Goal: Information Seeking & Learning: Find contact information

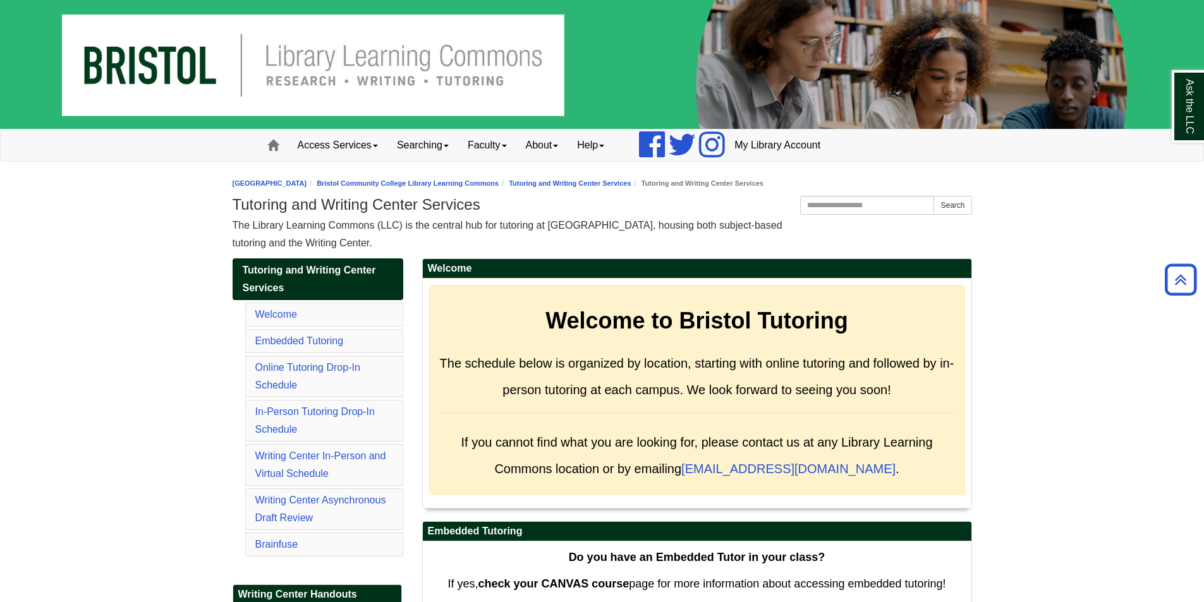
click at [243, 68] on img at bounding box center [602, 64] width 1204 height 129
click at [512, 140] on link "Faculty" at bounding box center [487, 146] width 58 height 32
click at [568, 140] on link "About" at bounding box center [542, 146] width 52 height 32
click at [560, 169] on link "Mission" at bounding box center [567, 172] width 100 height 15
click at [539, 150] on link "About" at bounding box center [542, 146] width 52 height 32
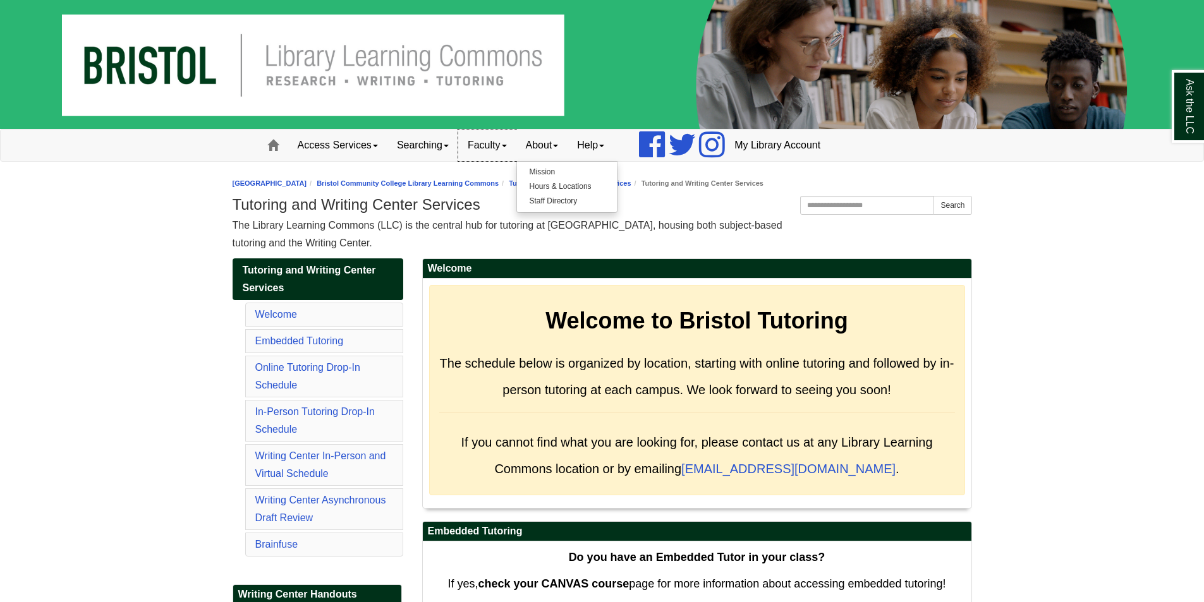
click at [478, 154] on link "Faculty" at bounding box center [487, 146] width 58 height 32
click at [427, 152] on link "Searching" at bounding box center [422, 146] width 71 height 32
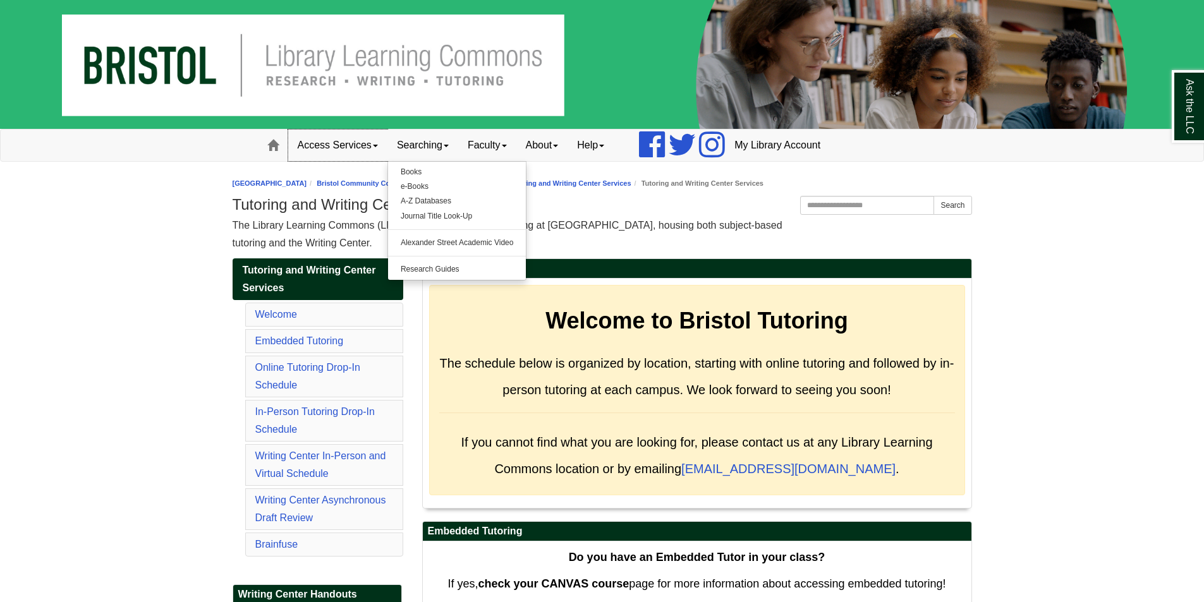
click at [344, 146] on link "Access Services" at bounding box center [337, 146] width 99 height 32
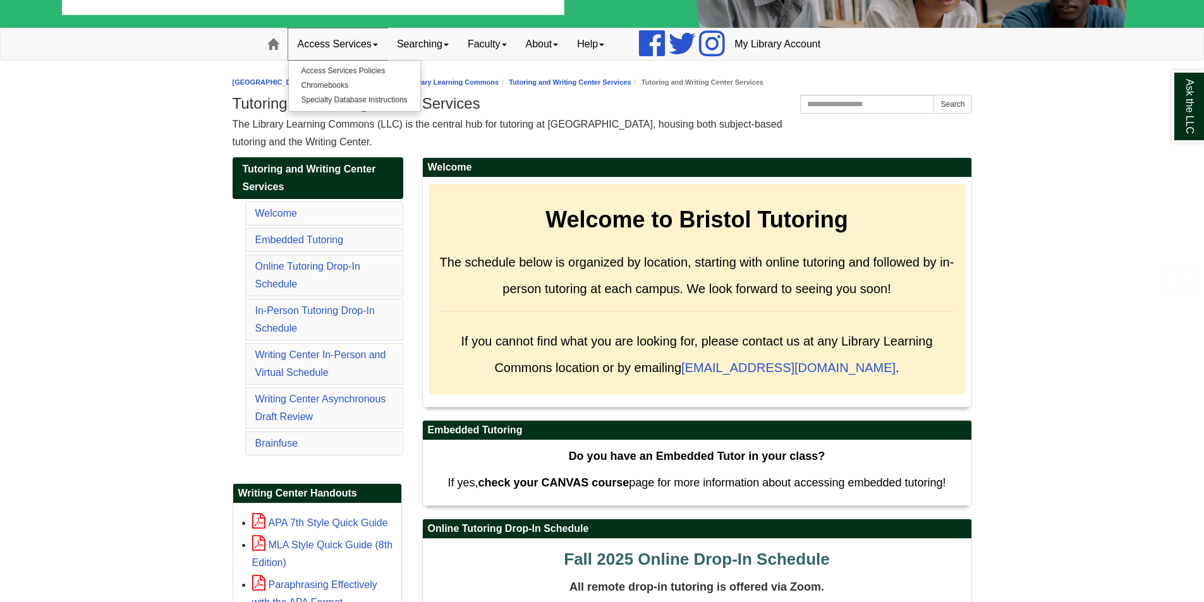
scroll to position [253, 0]
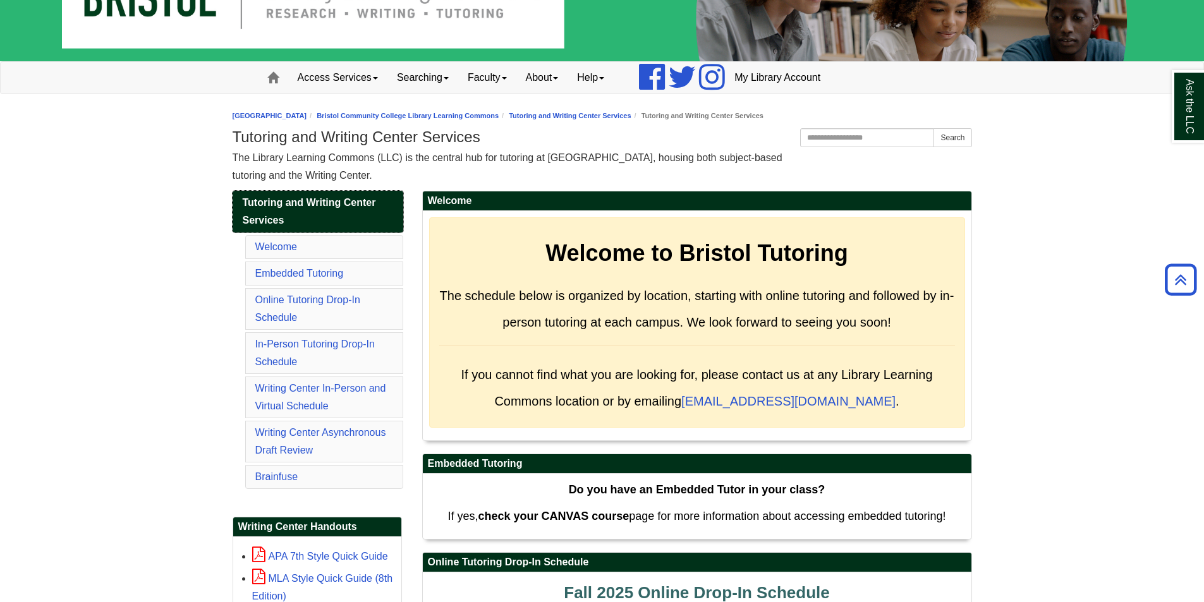
scroll to position [0, 0]
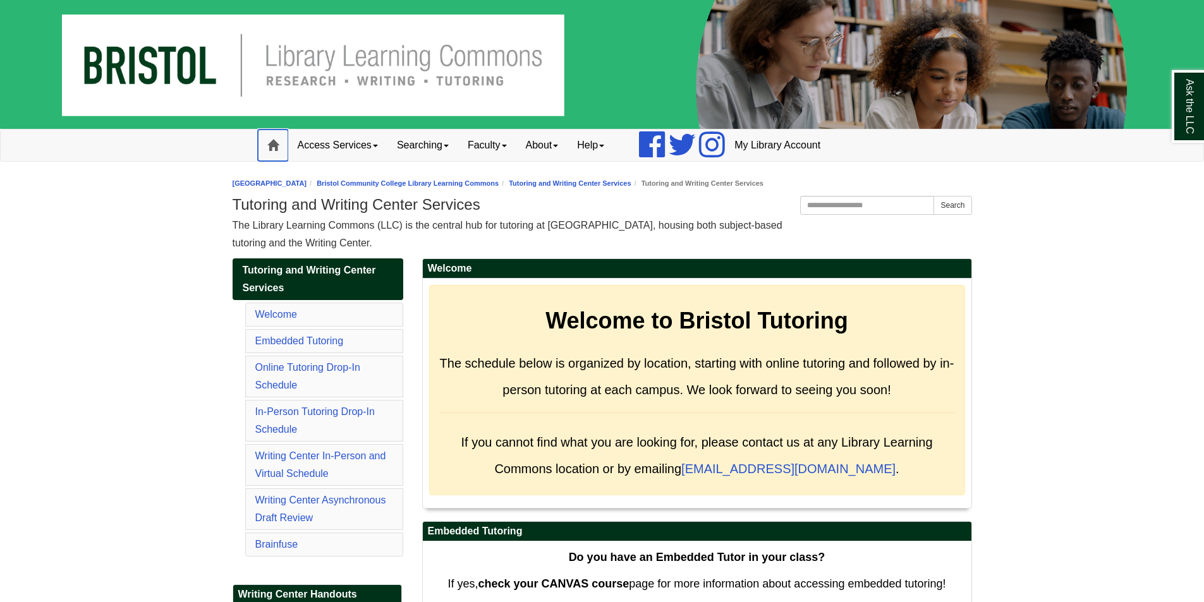
click at [273, 143] on span at bounding box center [272, 145] width 11 height 11
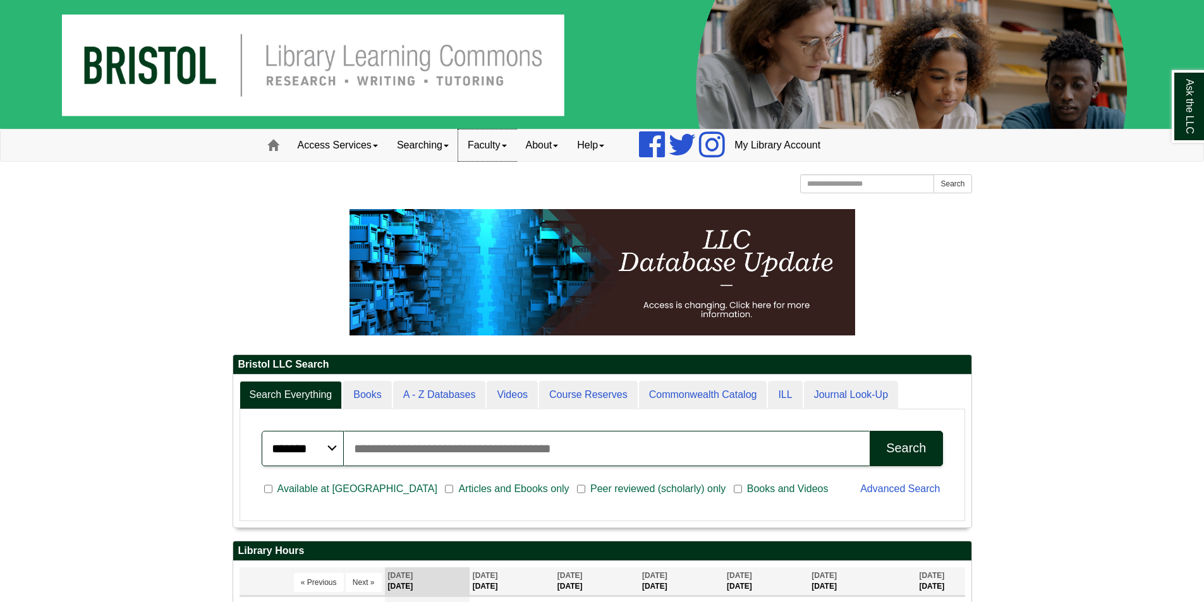
click at [499, 141] on link "Faculty" at bounding box center [487, 146] width 58 height 32
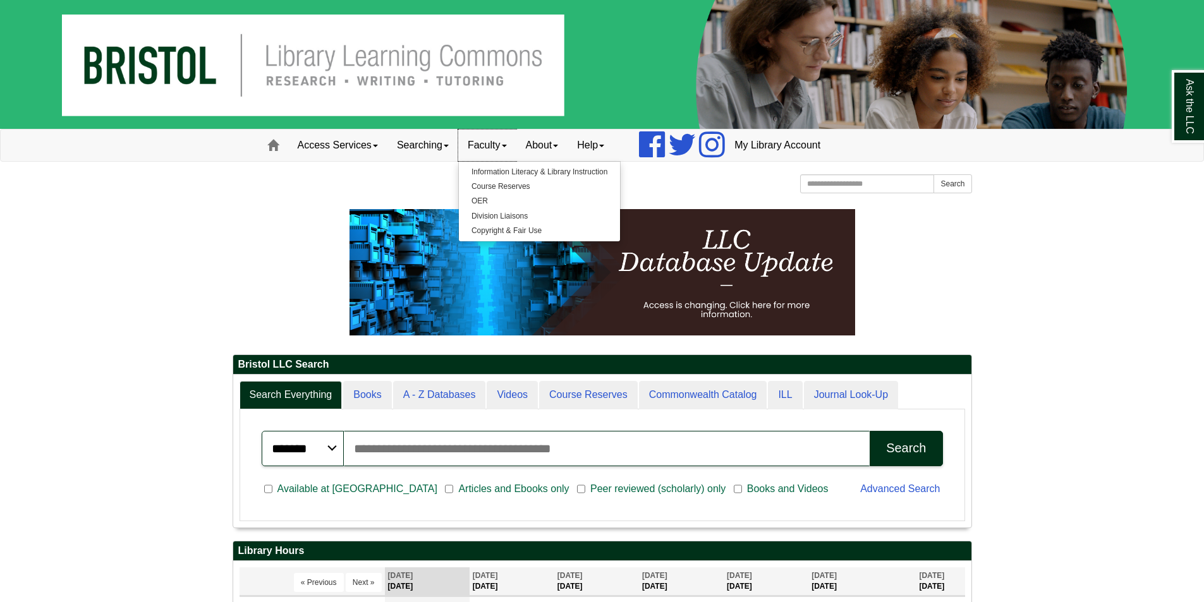
click at [501, 150] on link "Faculty" at bounding box center [487, 146] width 58 height 32
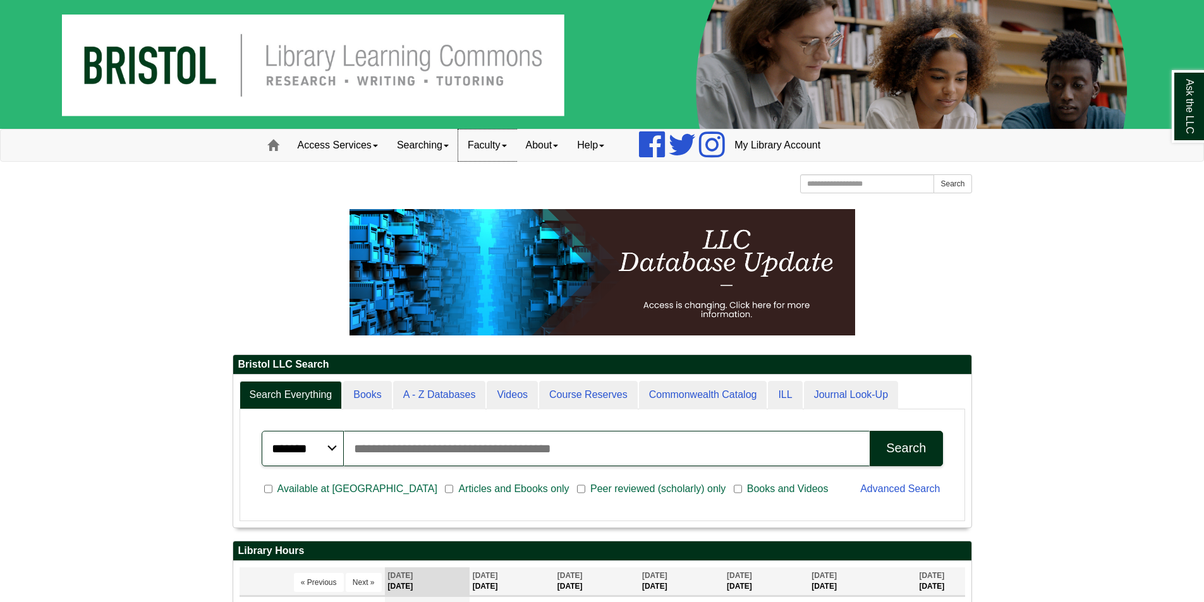
click at [501, 150] on link "Faculty" at bounding box center [487, 146] width 58 height 32
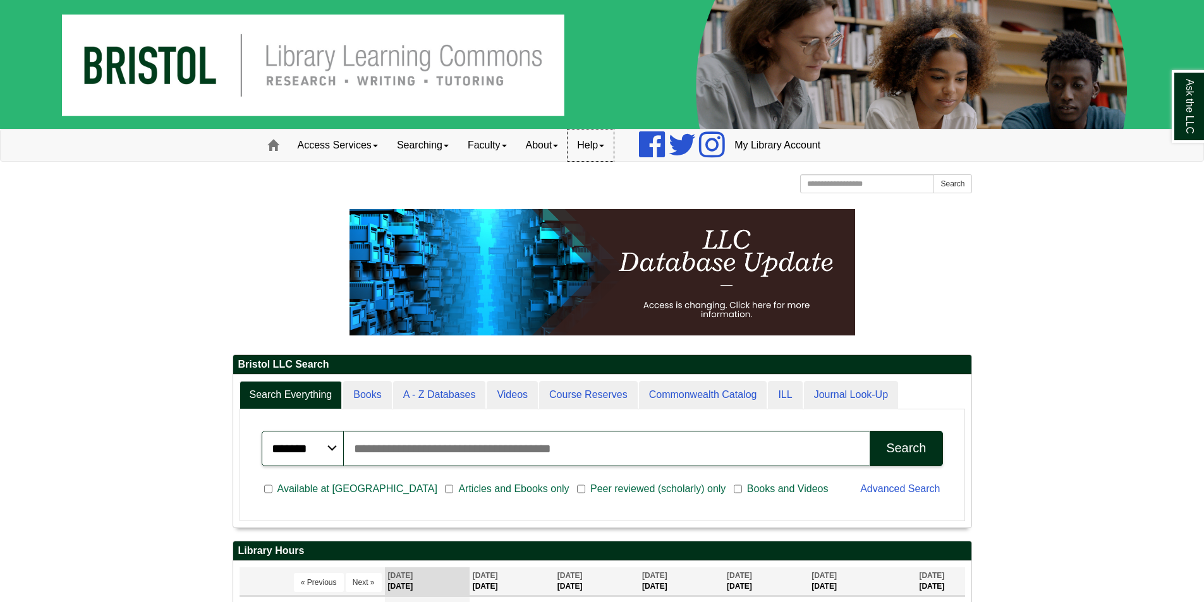
click at [601, 148] on link "Help" at bounding box center [590, 146] width 46 height 32
click at [601, 145] on link "Help" at bounding box center [590, 146] width 46 height 32
click at [526, 150] on link "About" at bounding box center [542, 146] width 52 height 32
click at [565, 195] on link "Staff Directory" at bounding box center [567, 201] width 101 height 15
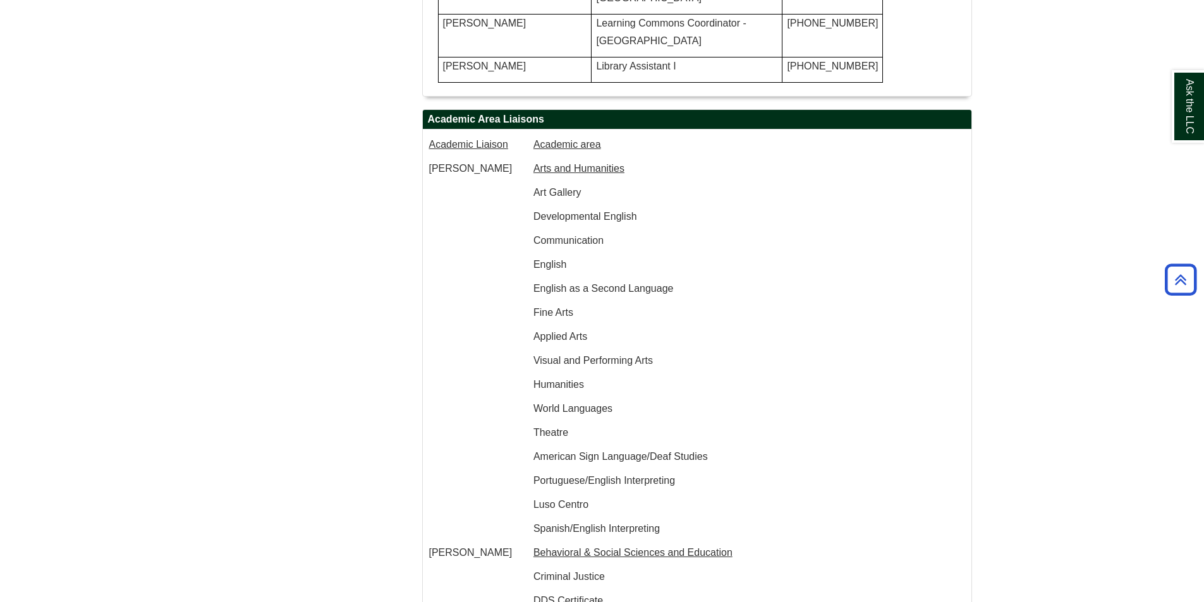
scroll to position [1074, 0]
